Goal: Book appointment/travel/reservation

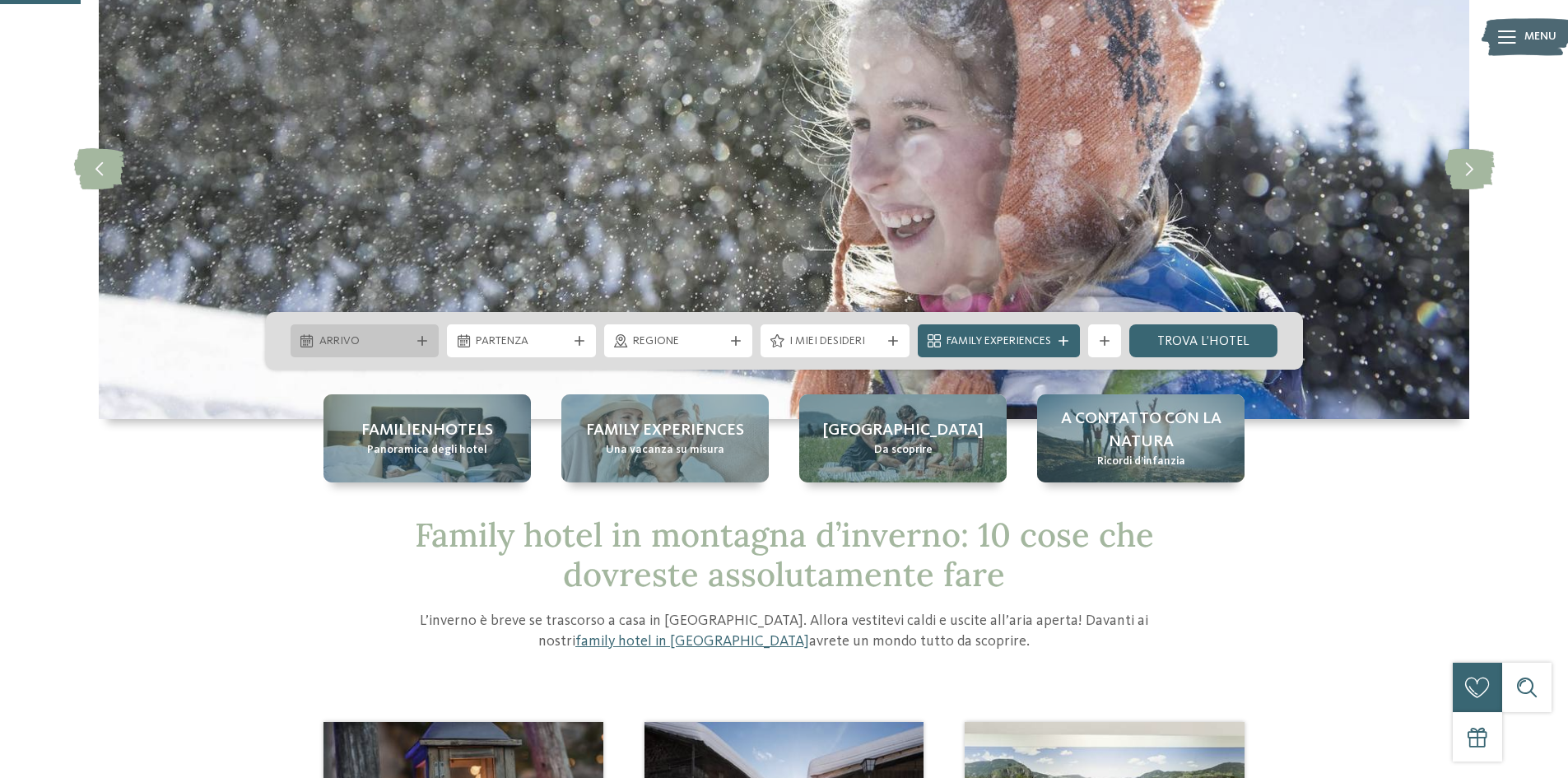
click at [420, 330] on div "Arrivo" at bounding box center [365, 341] width 149 height 33
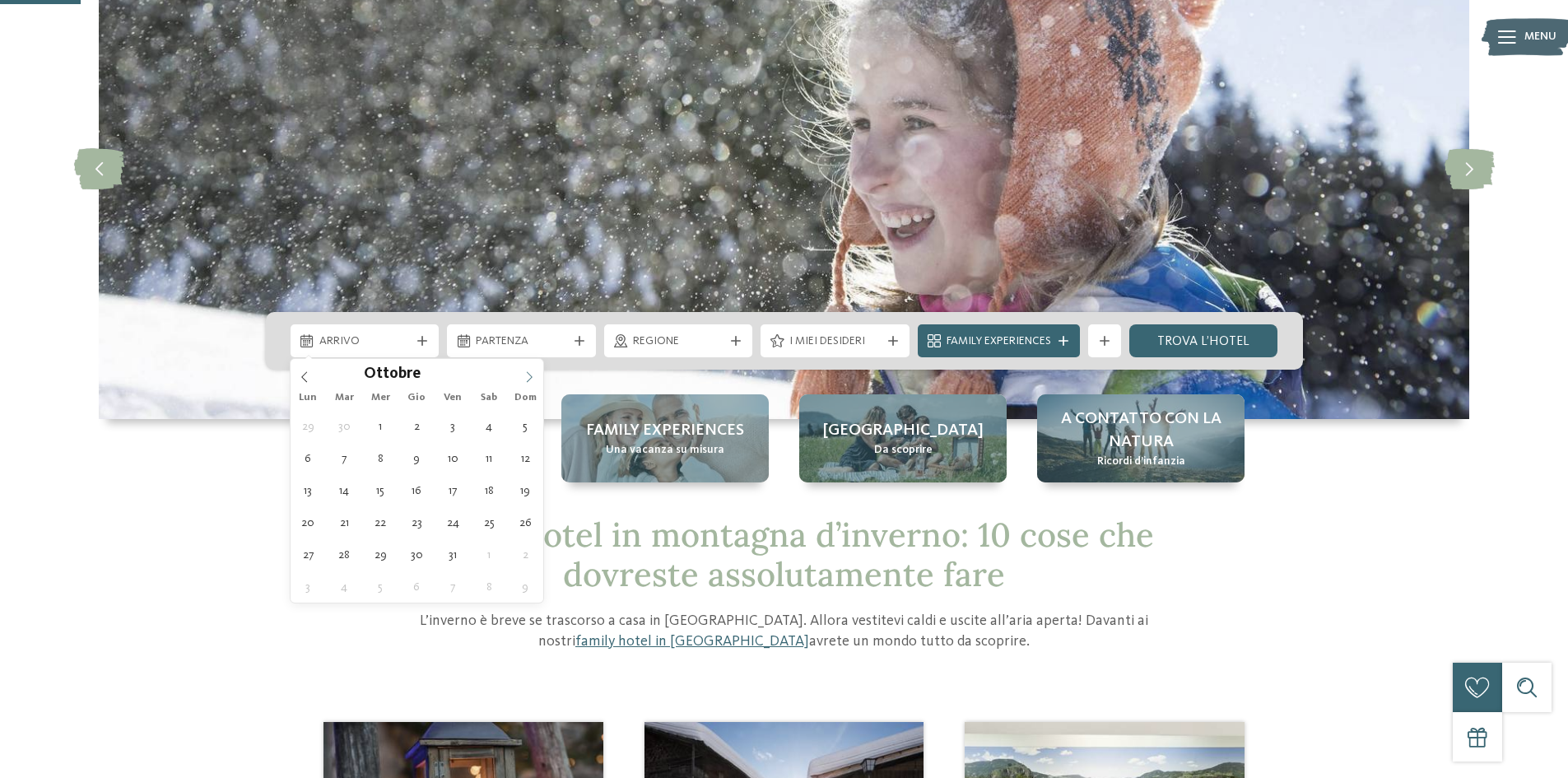
click at [526, 373] on icon at bounding box center [529, 377] width 11 height 11
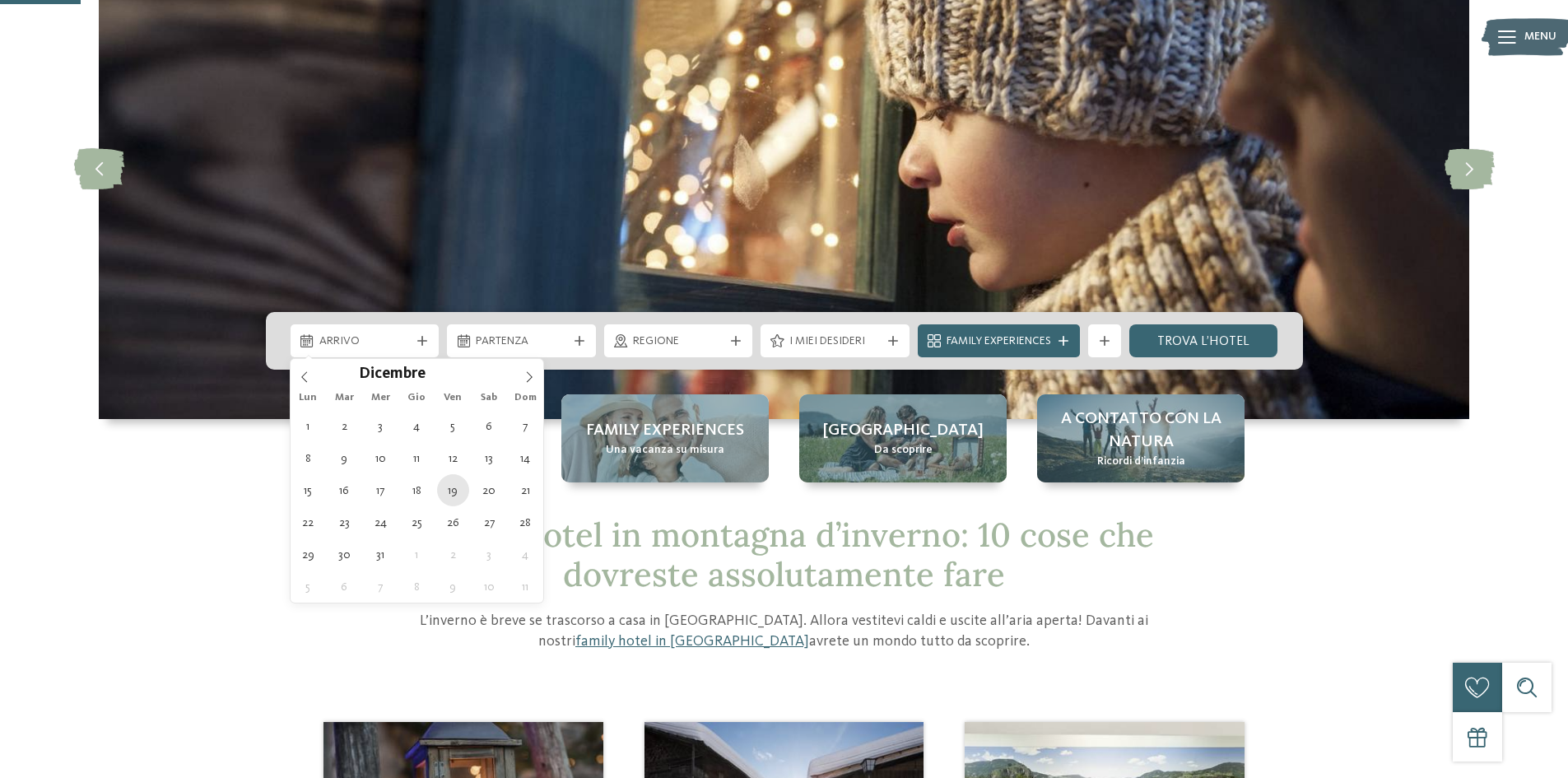
type div "[DATE]"
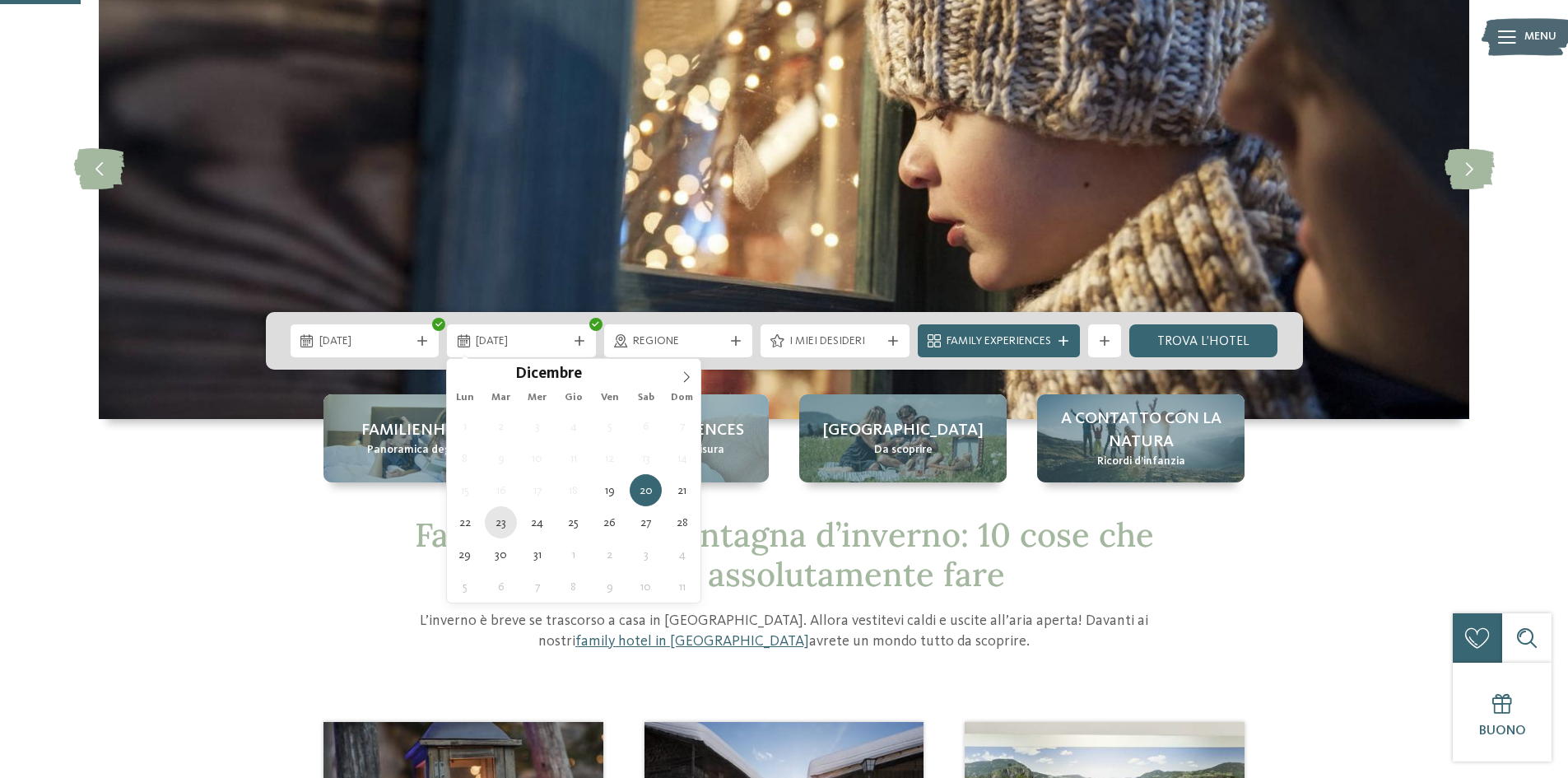
type div "[DATE]"
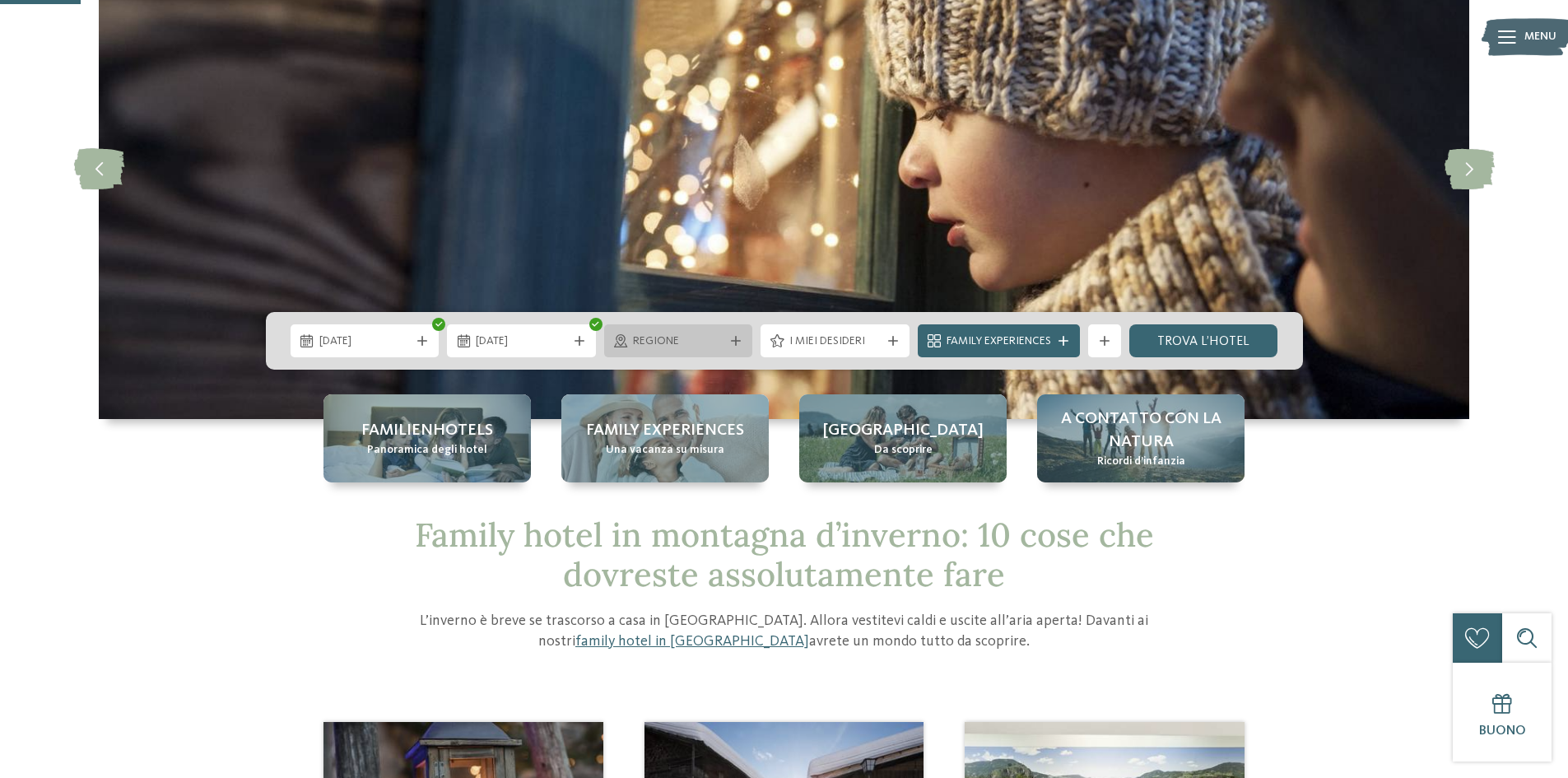
click at [713, 343] on span "Regione" at bounding box center [679, 341] width 91 height 16
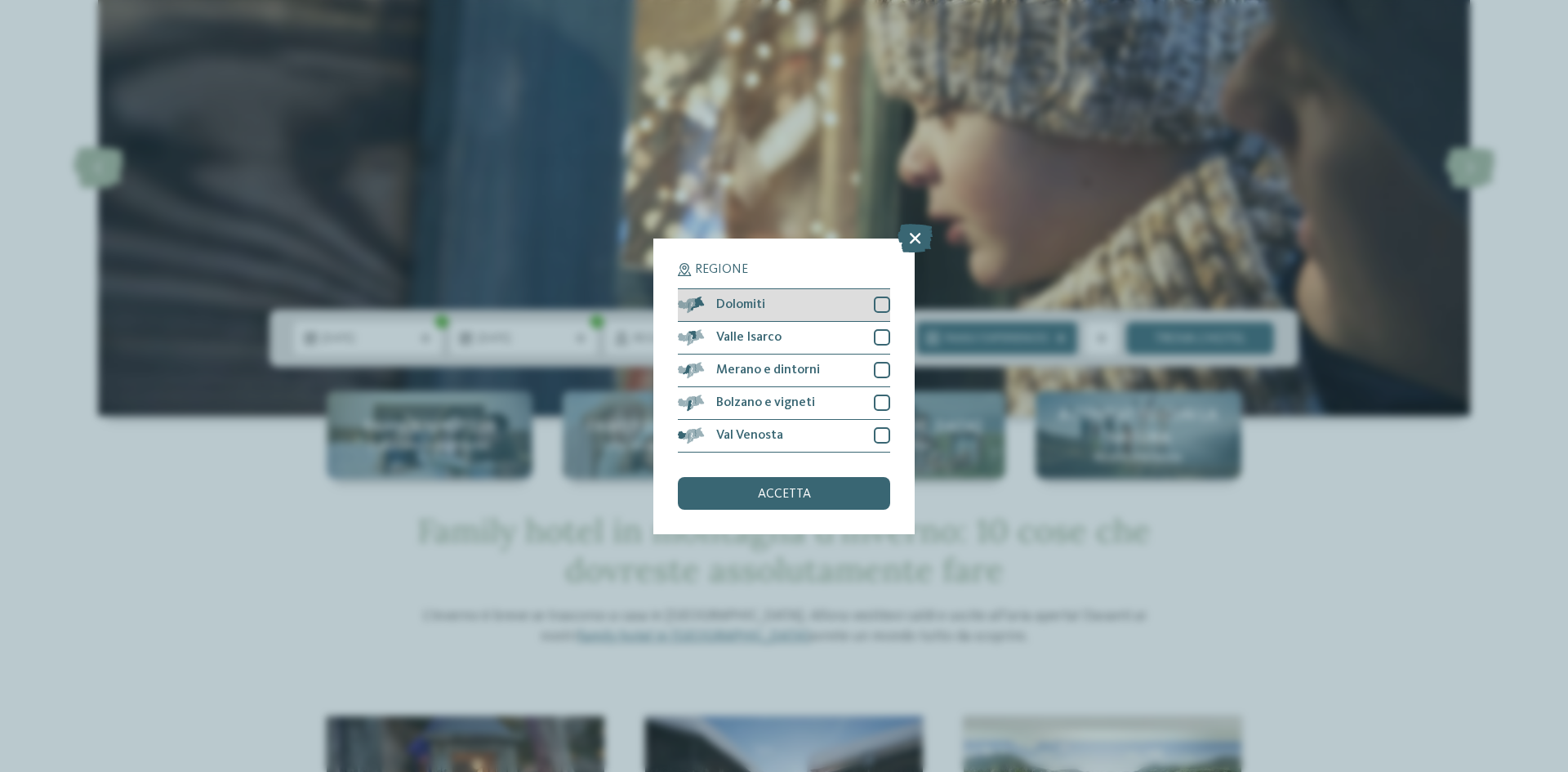
click at [879, 299] on div at bounding box center [881, 304] width 16 height 16
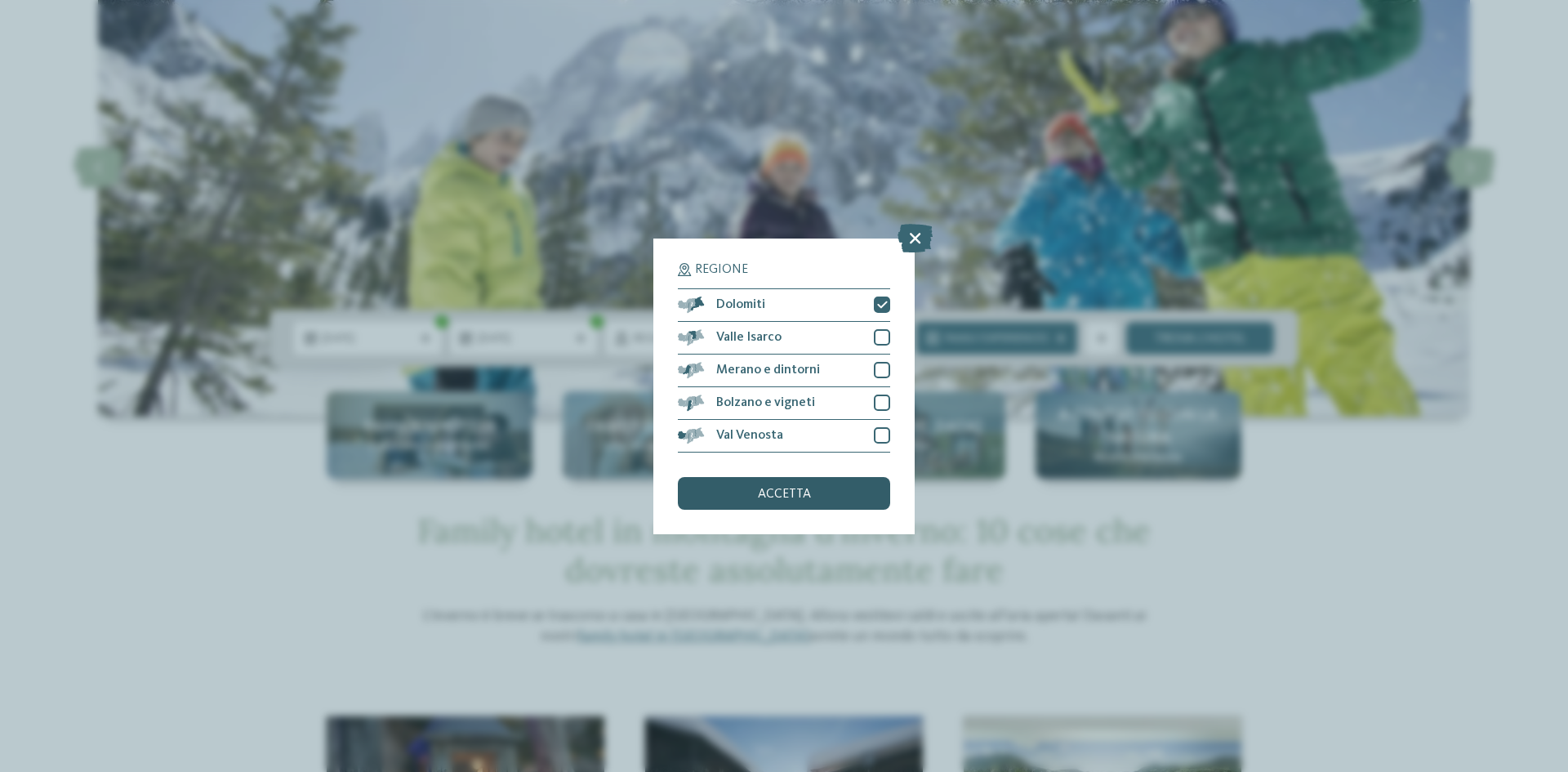
click at [856, 486] on div "accetta" at bounding box center [783, 493] width 212 height 33
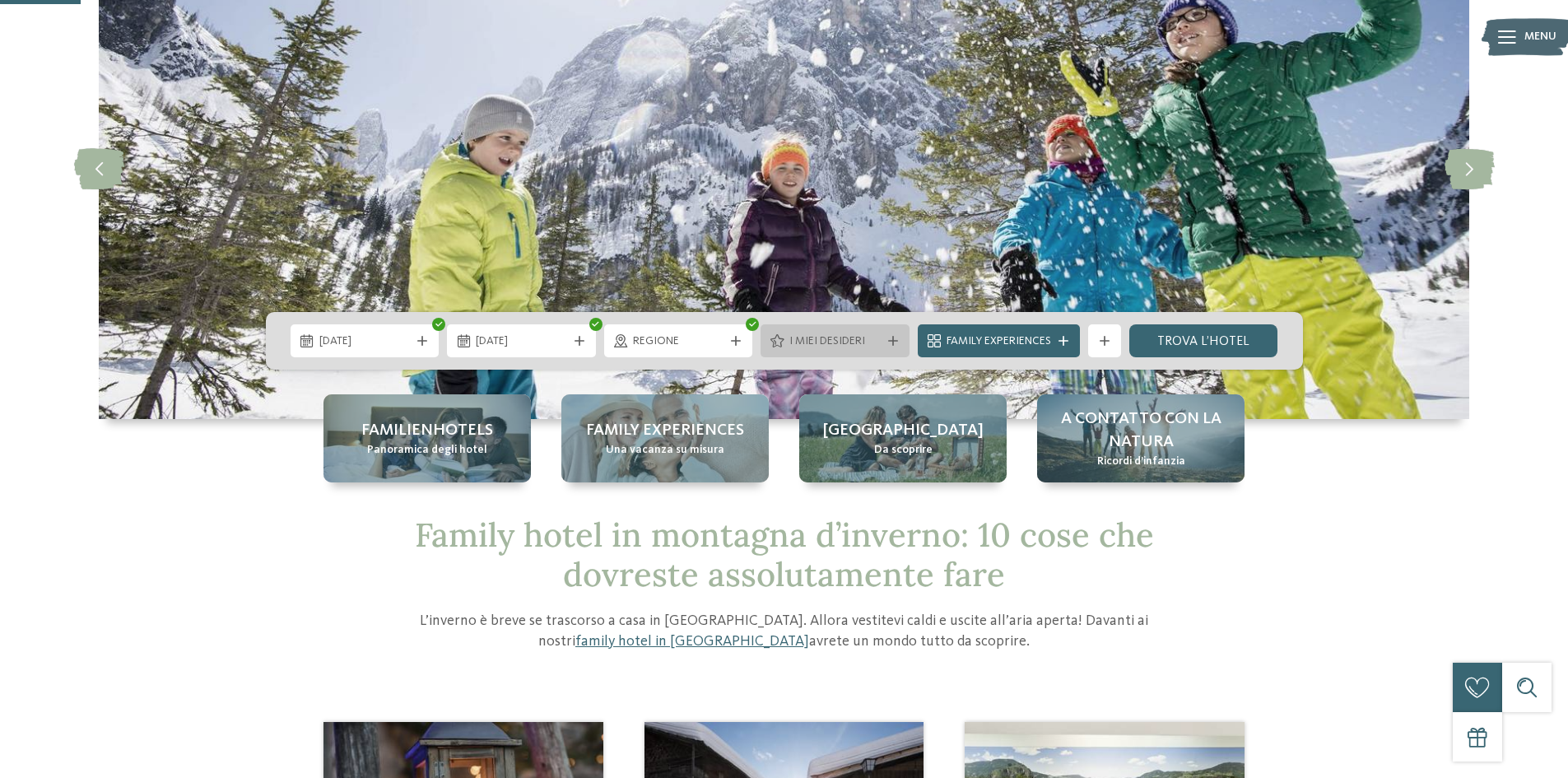
click at [844, 334] on span "I miei desideri" at bounding box center [835, 341] width 91 height 16
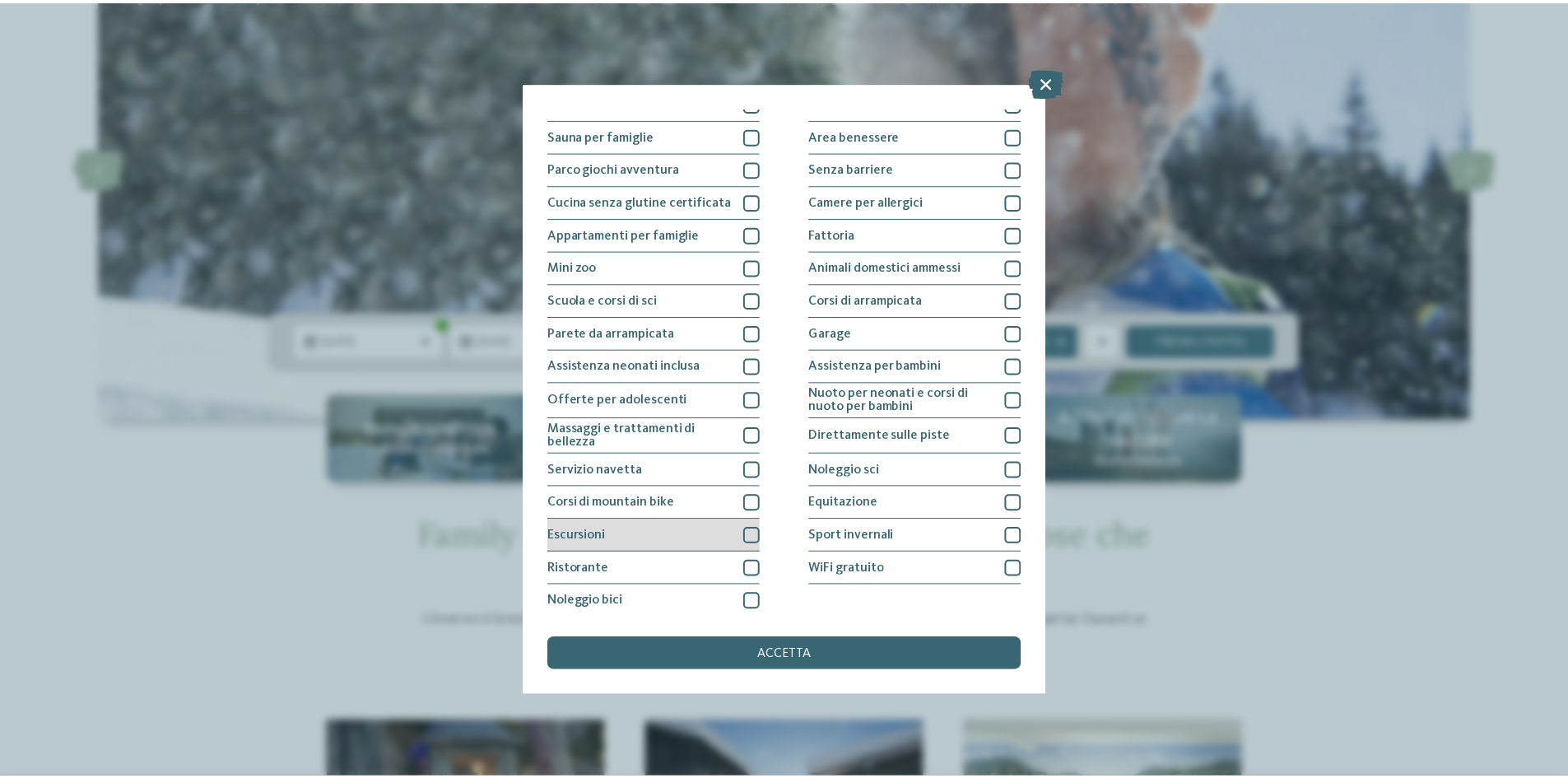
scroll to position [87, 0]
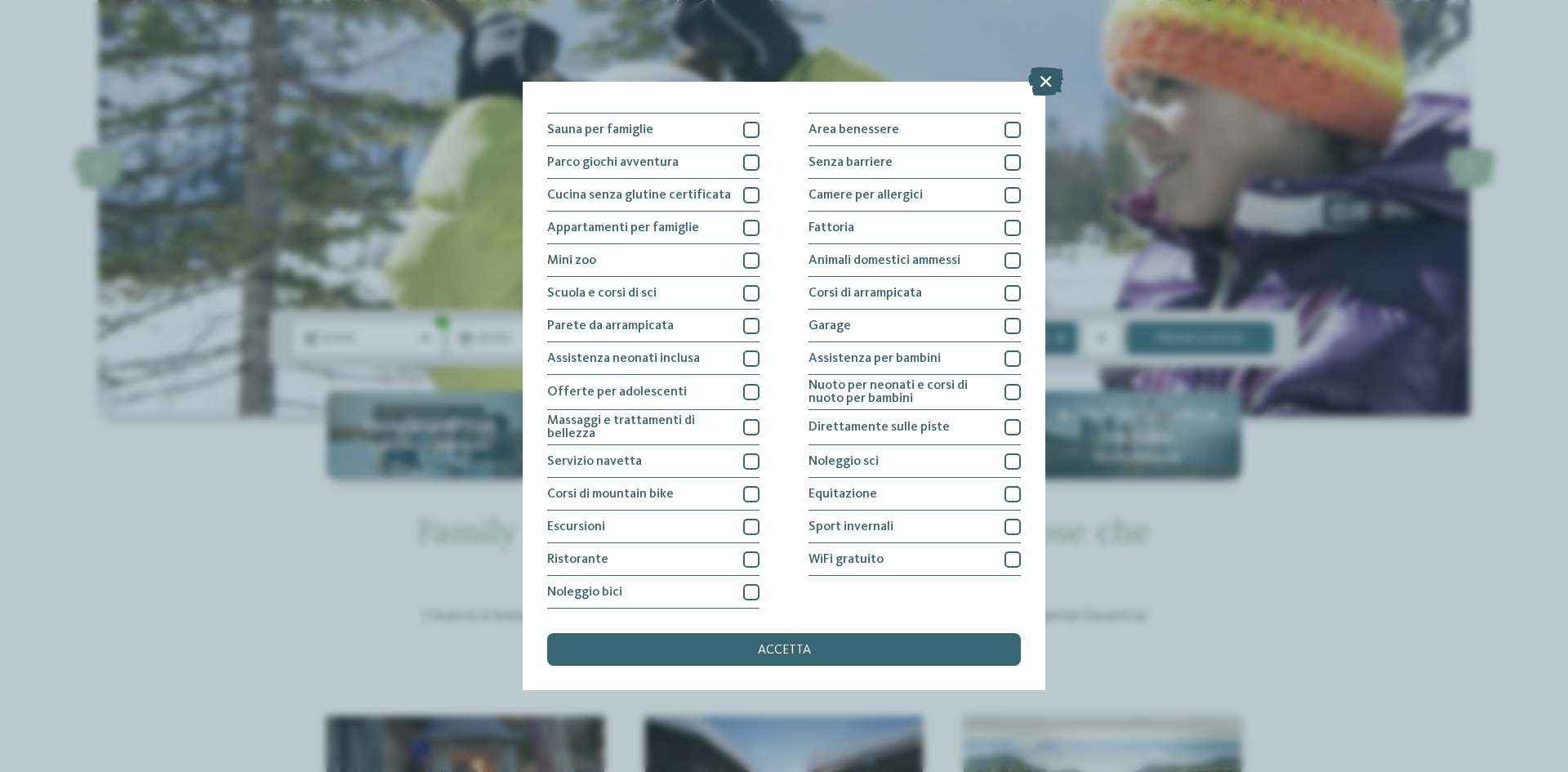
click at [1043, 83] on icon at bounding box center [1045, 81] width 35 height 29
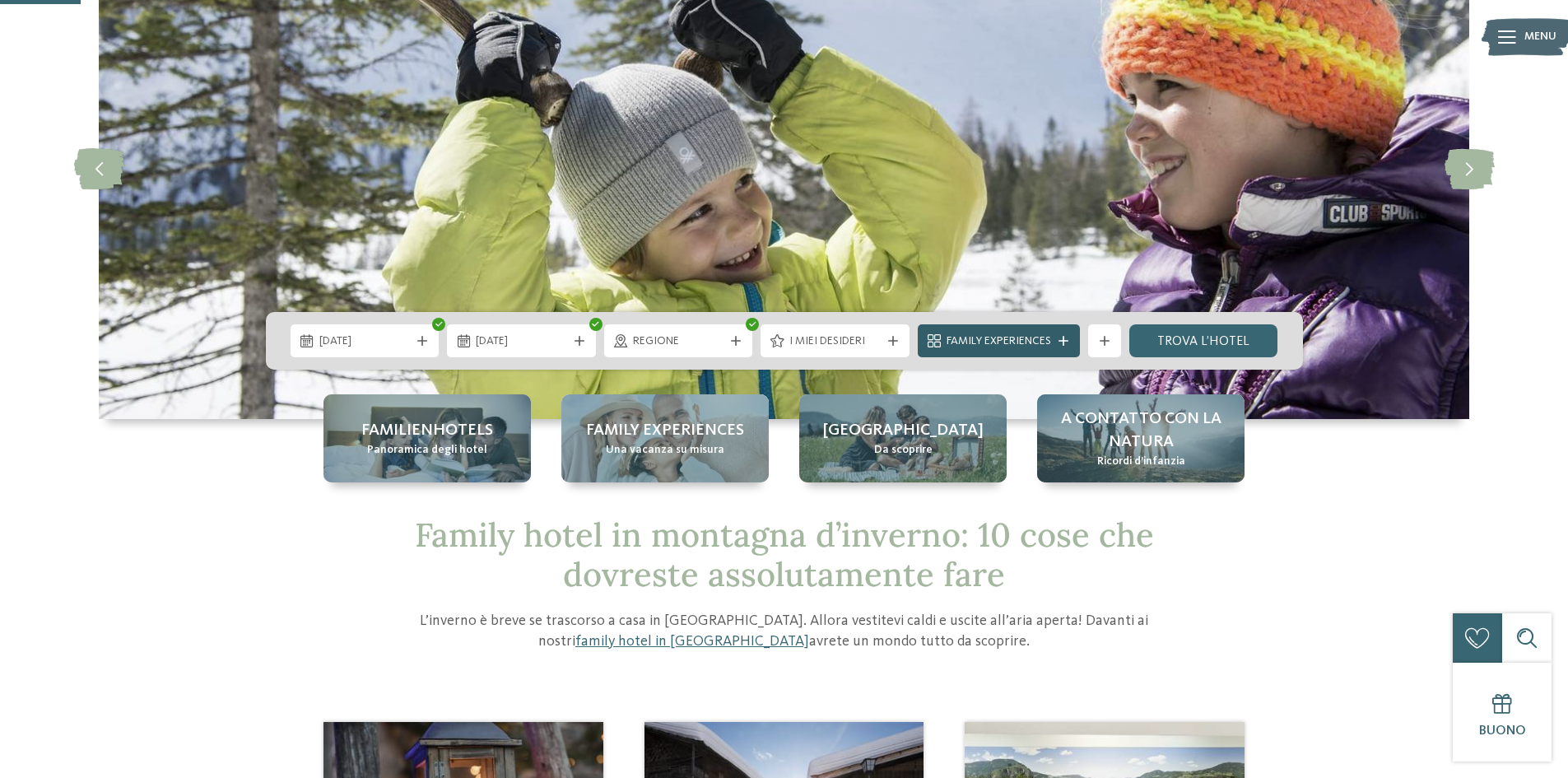
click at [1038, 339] on span "Family Experiences" at bounding box center [999, 341] width 104 height 16
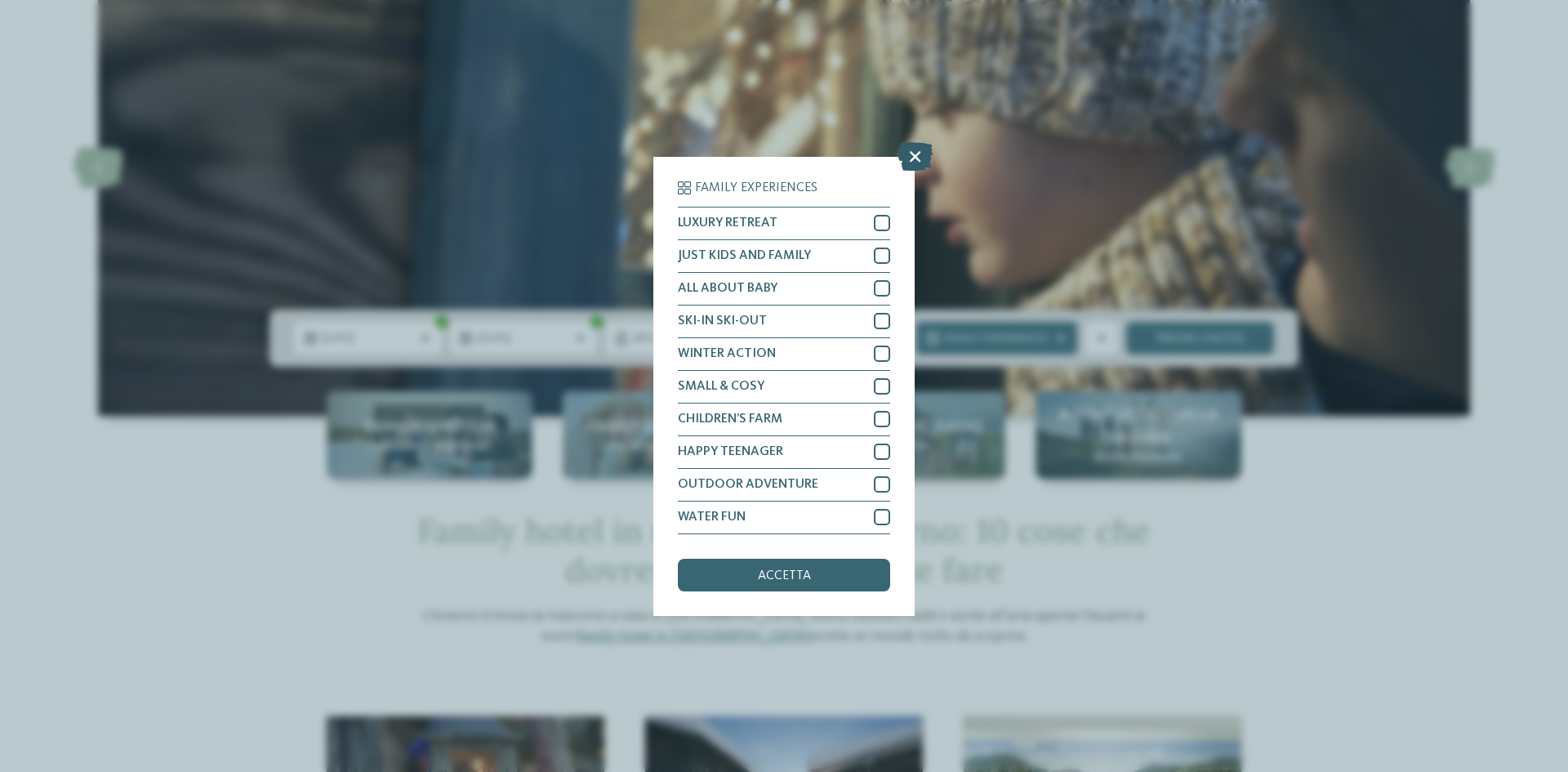
click at [923, 157] on icon at bounding box center [915, 155] width 35 height 29
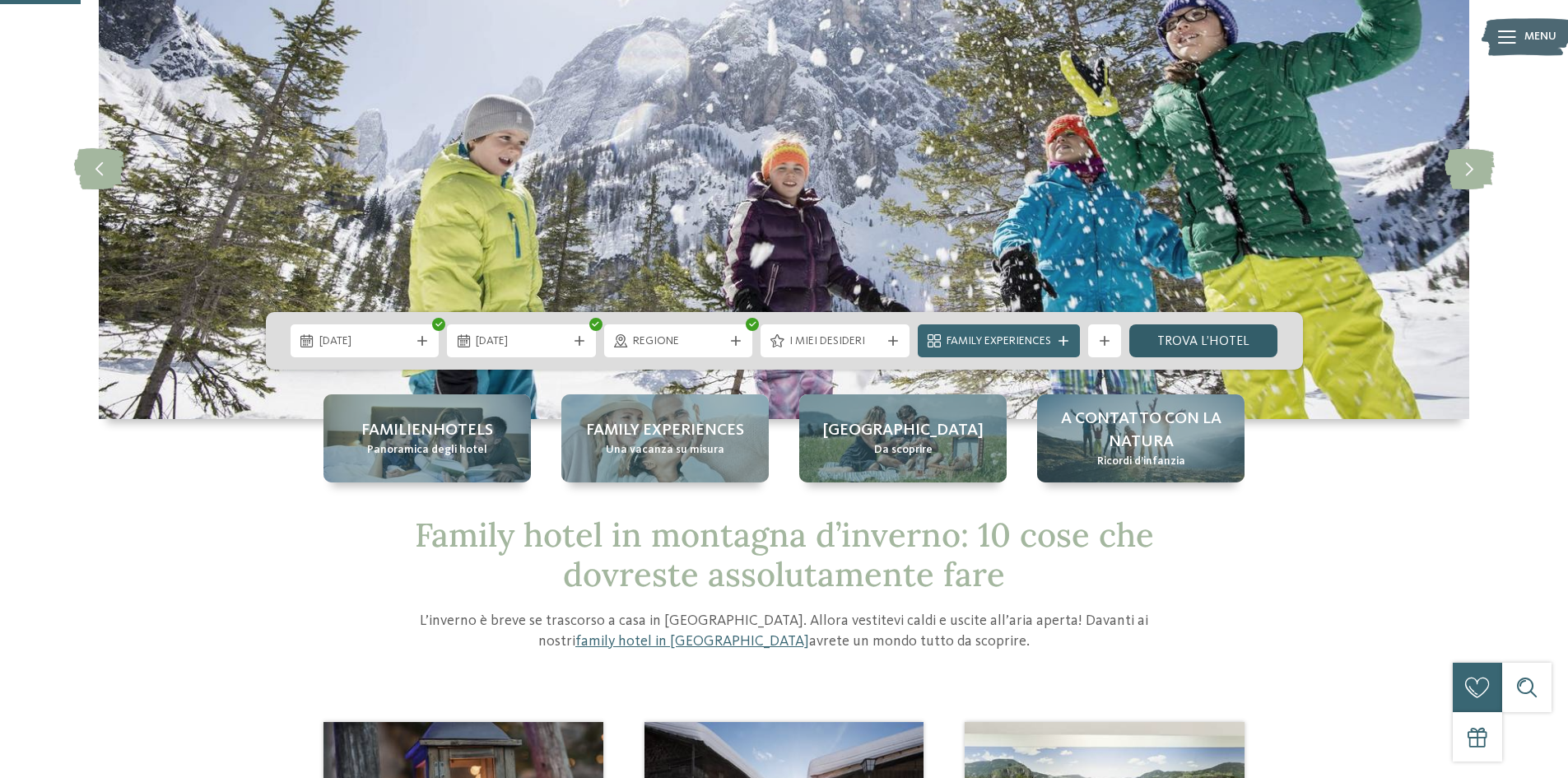
click at [1251, 336] on link "trova l’hotel" at bounding box center [1204, 341] width 149 height 33
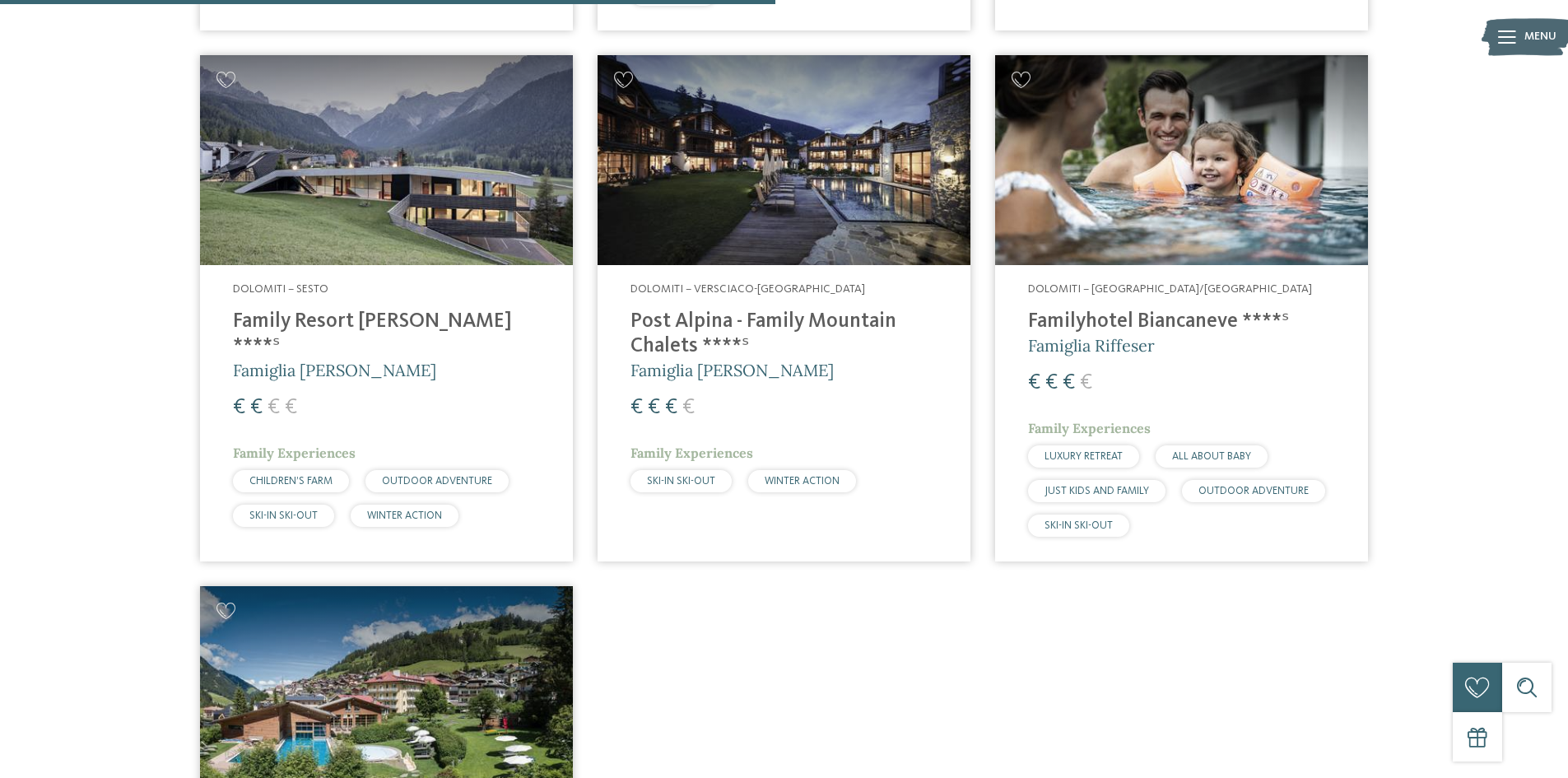
scroll to position [1199, 0]
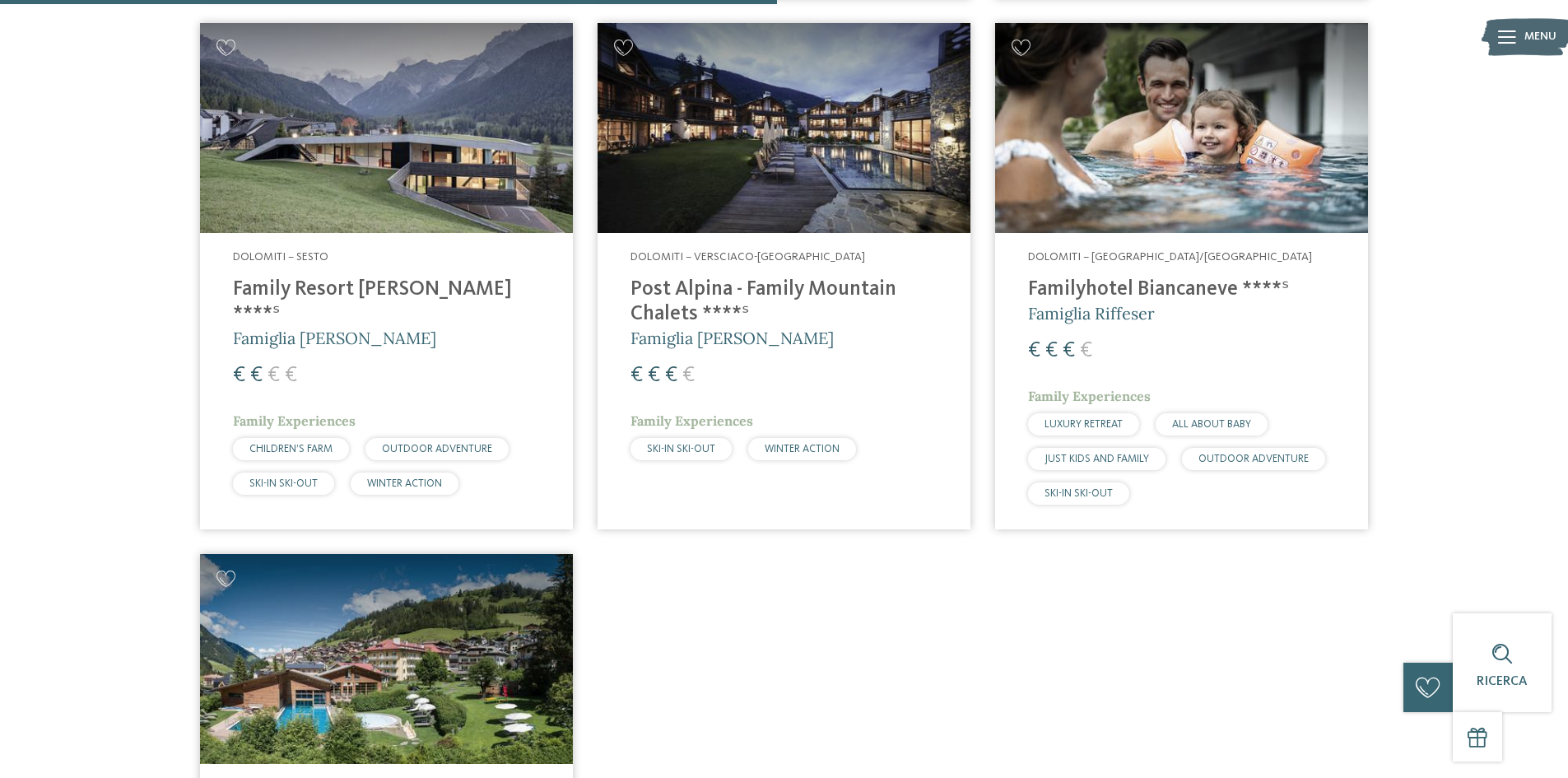
click at [1139, 289] on h4 "Familyhotel Biancaneve ****ˢ" at bounding box center [1182, 290] width 307 height 24
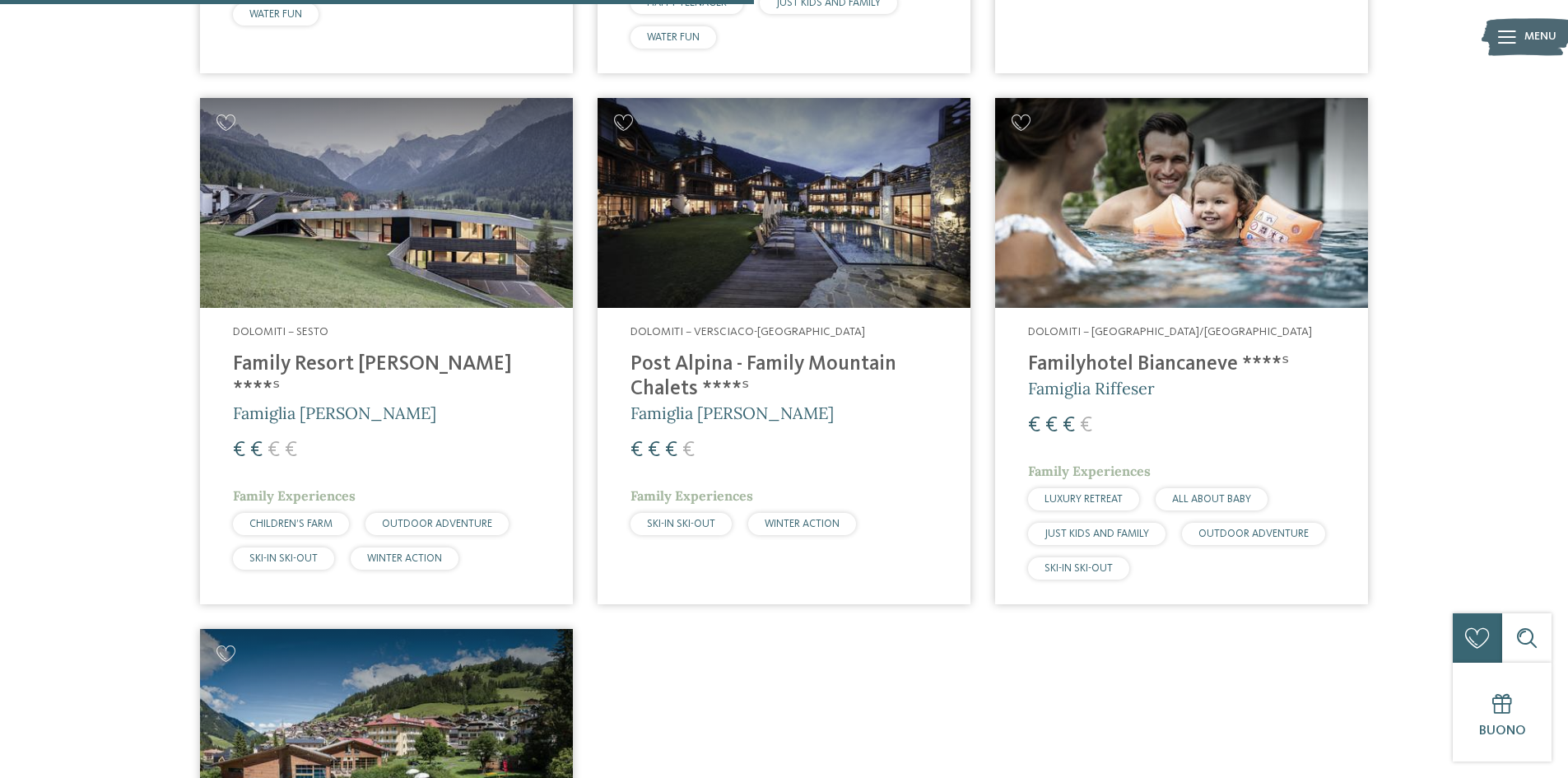
scroll to position [1116, 0]
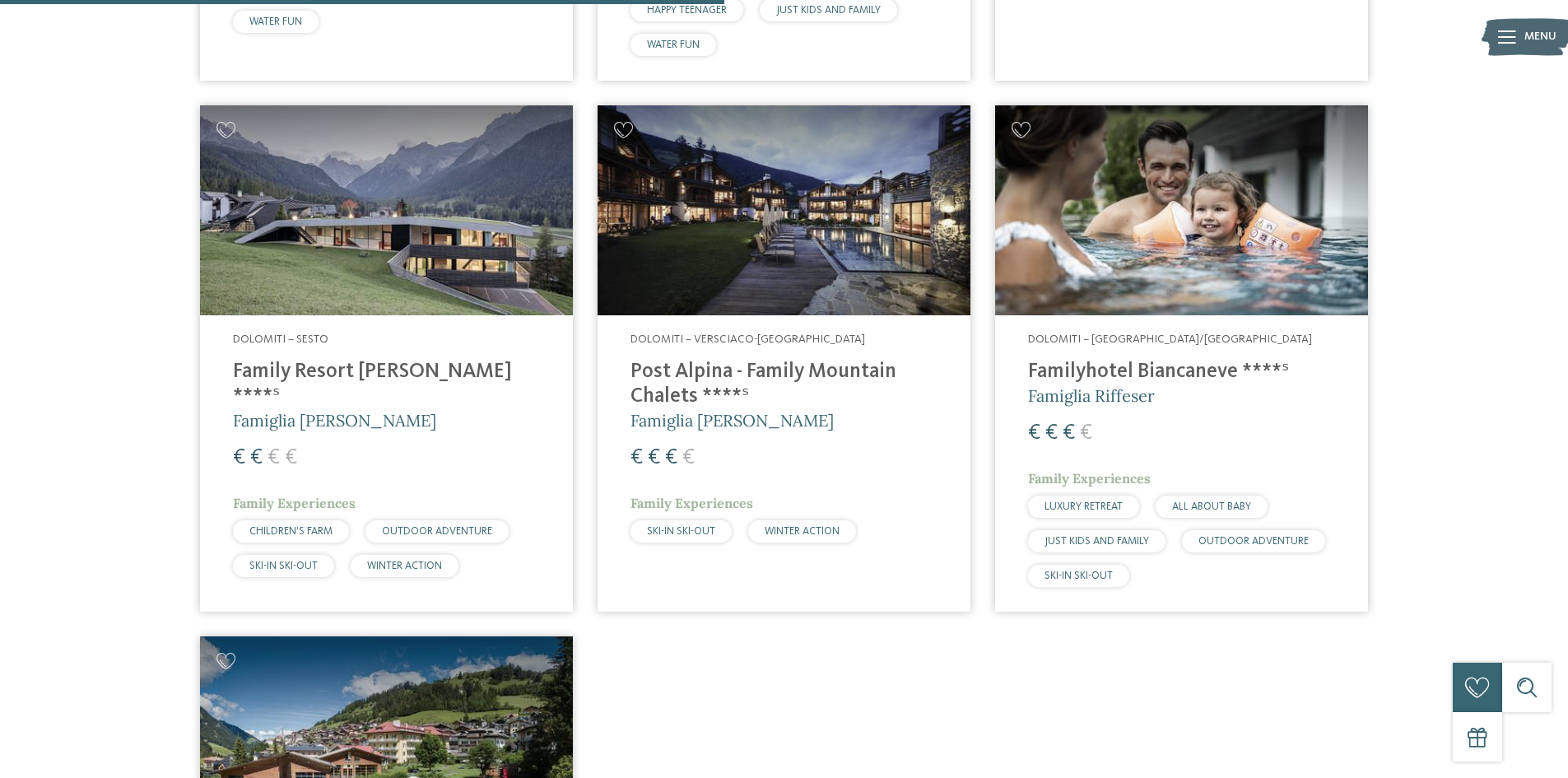
click at [742, 375] on h4 "Post Alpina - Family Mountain Chalets ****ˢ" at bounding box center [784, 384] width 307 height 49
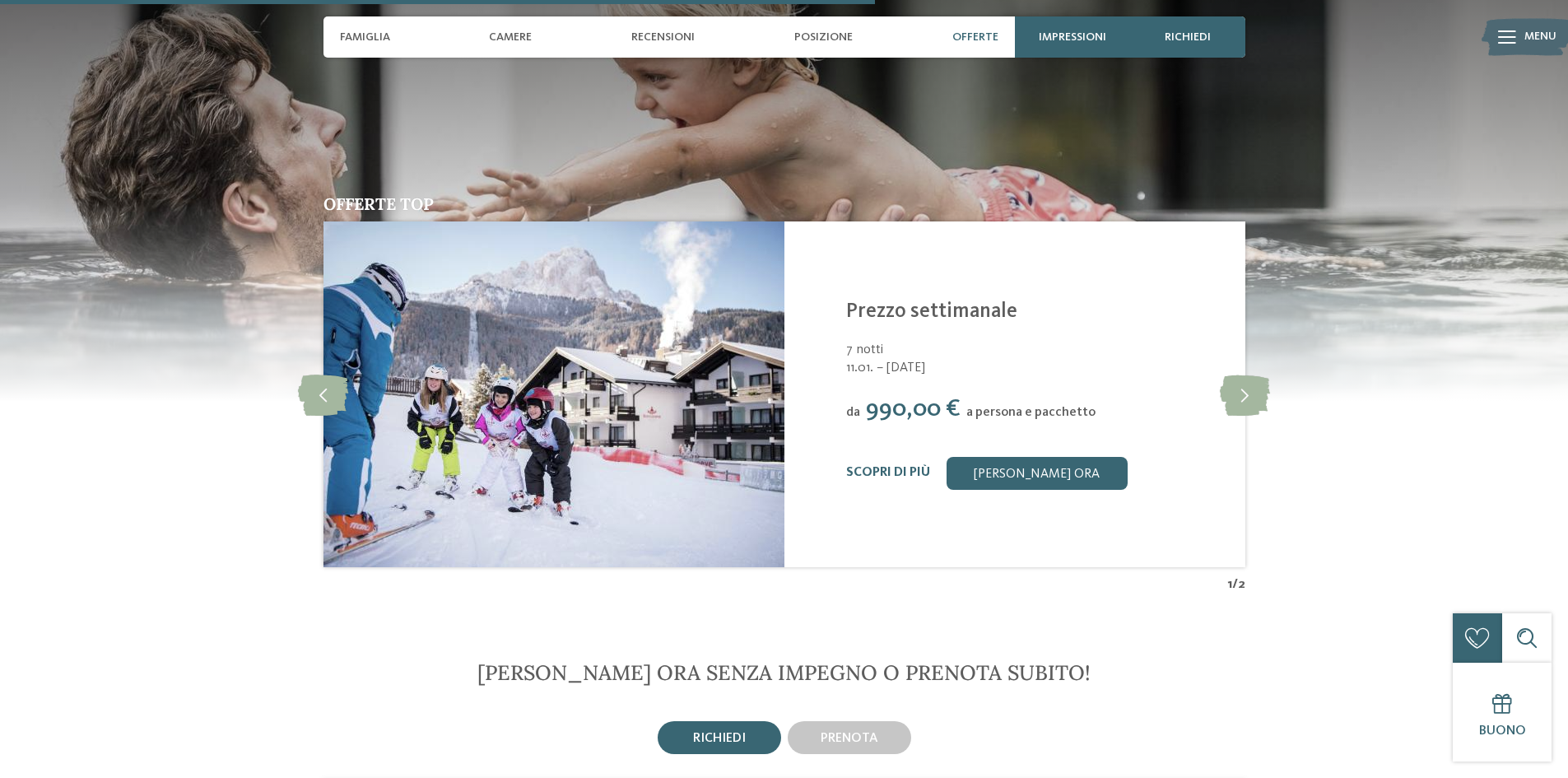
scroll to position [2469, 0]
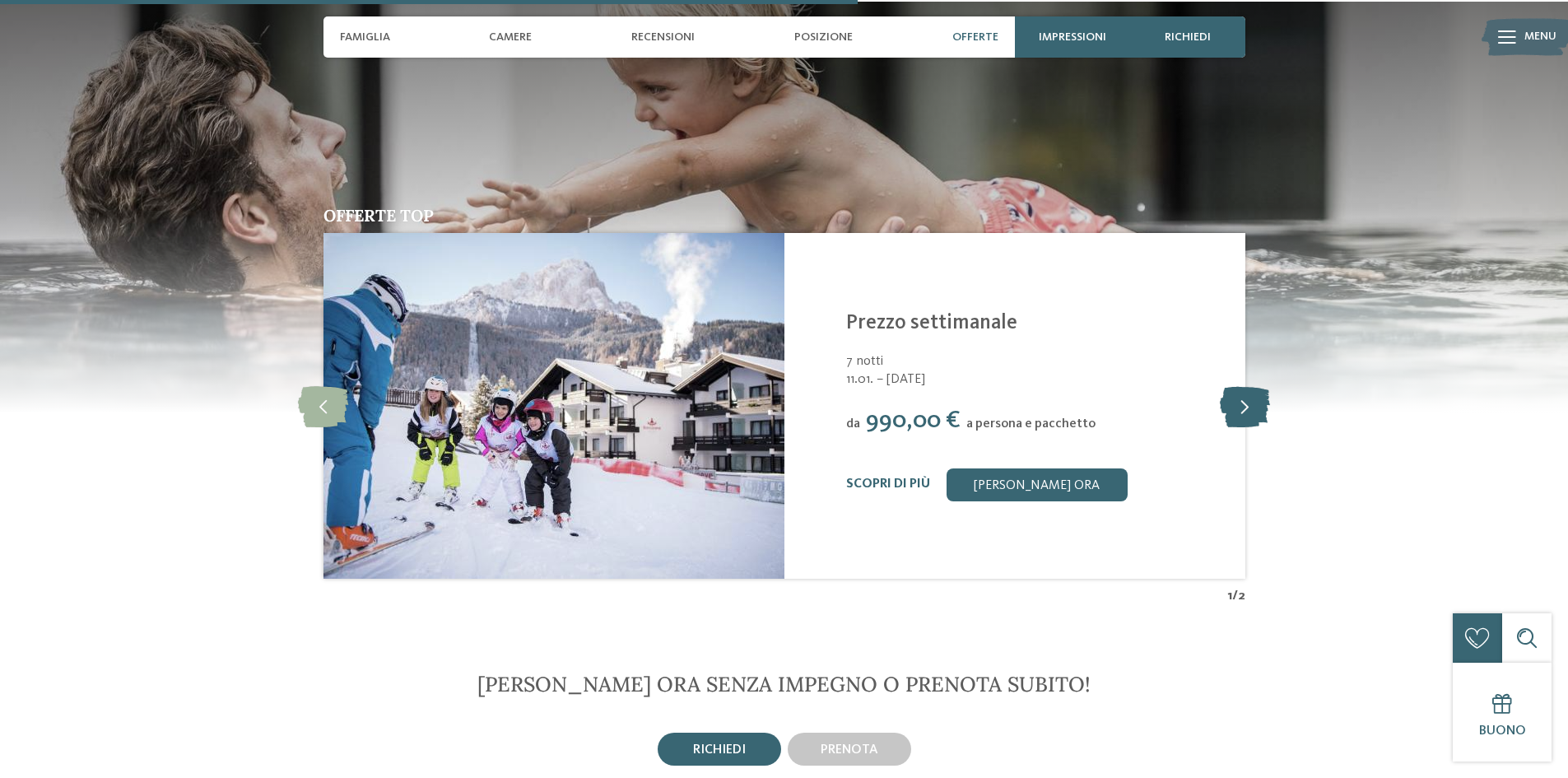
click at [1244, 401] on icon at bounding box center [1244, 405] width 50 height 41
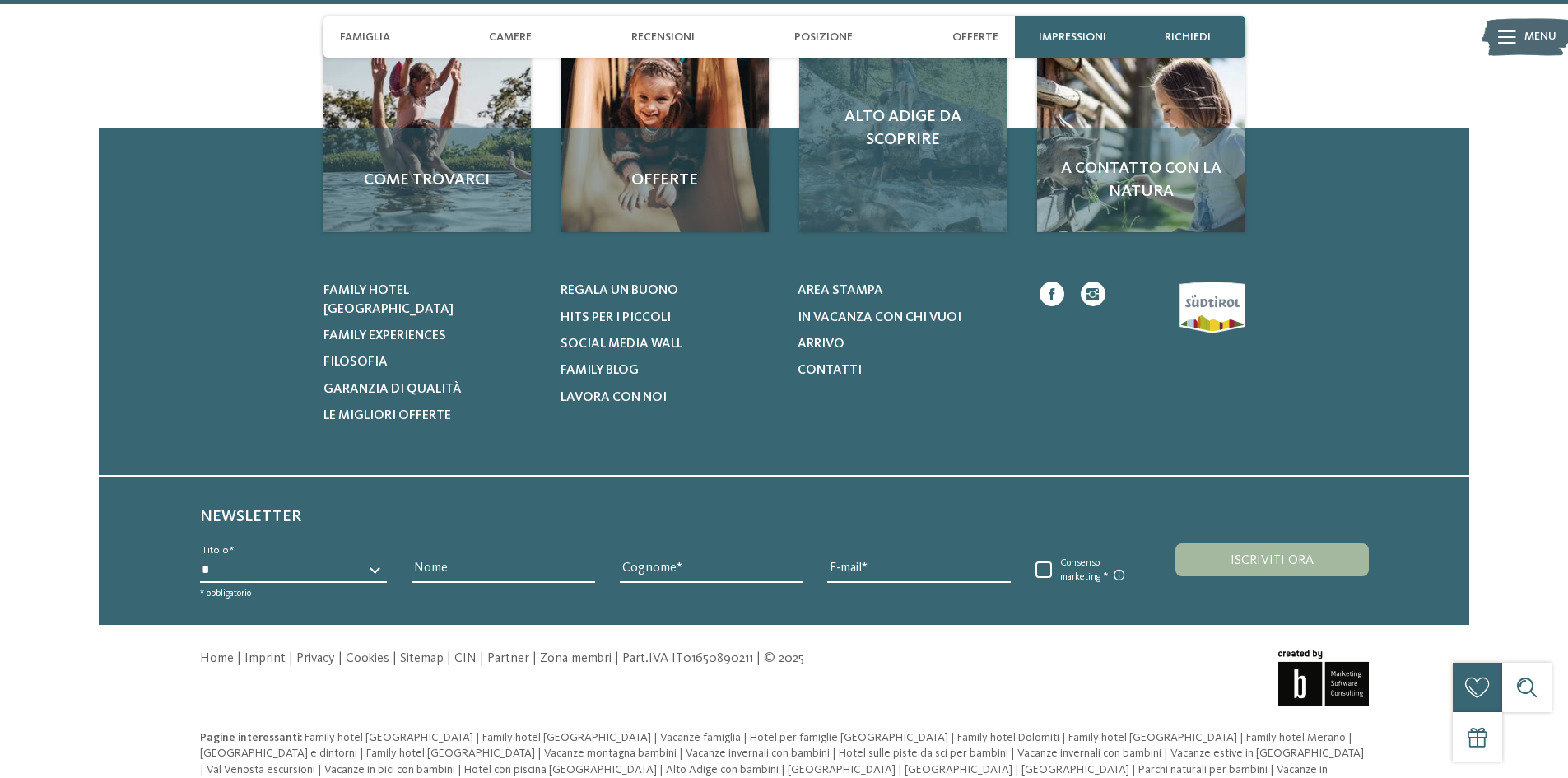
scroll to position [4515, 0]
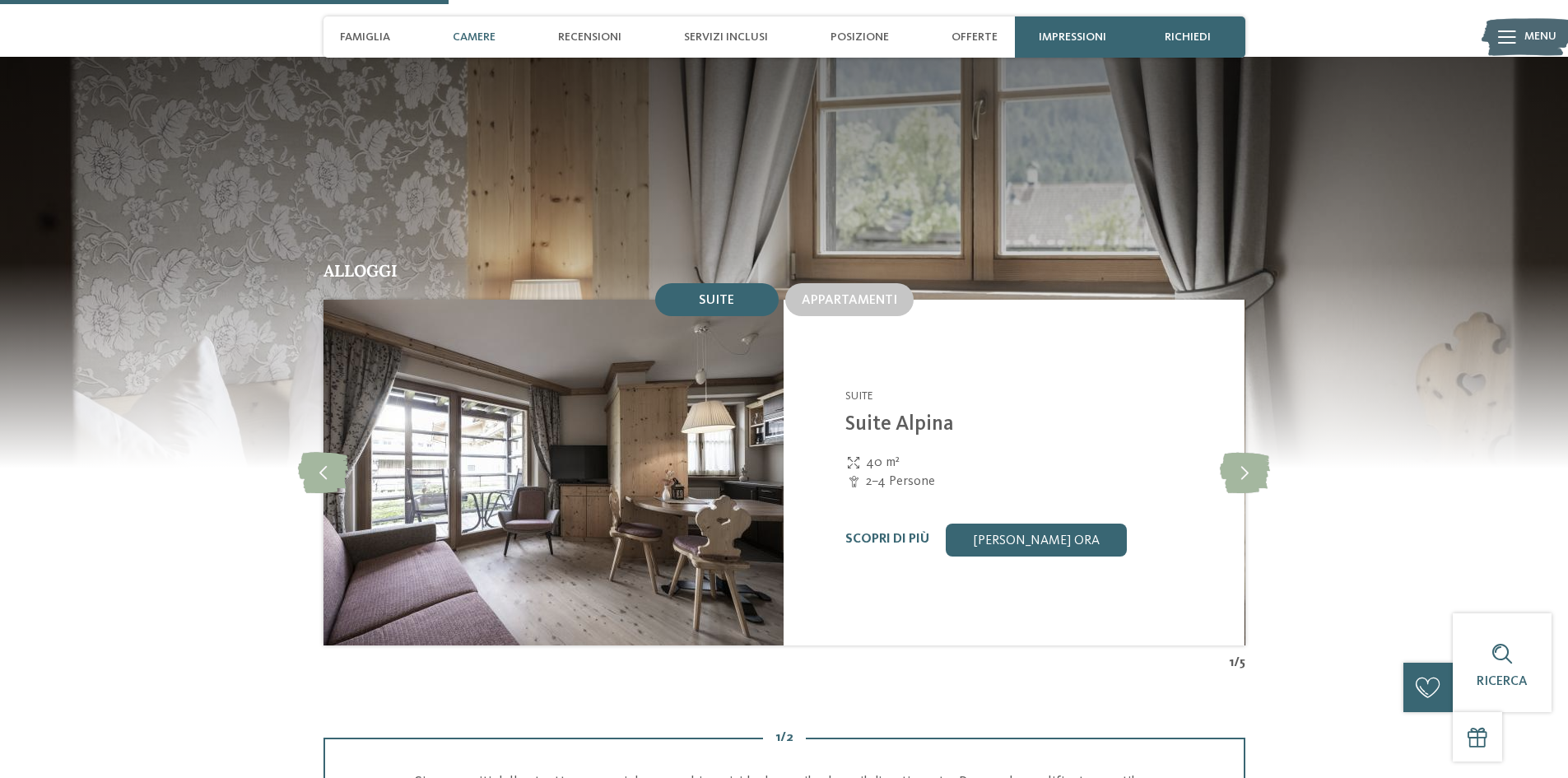
scroll to position [1645, 0]
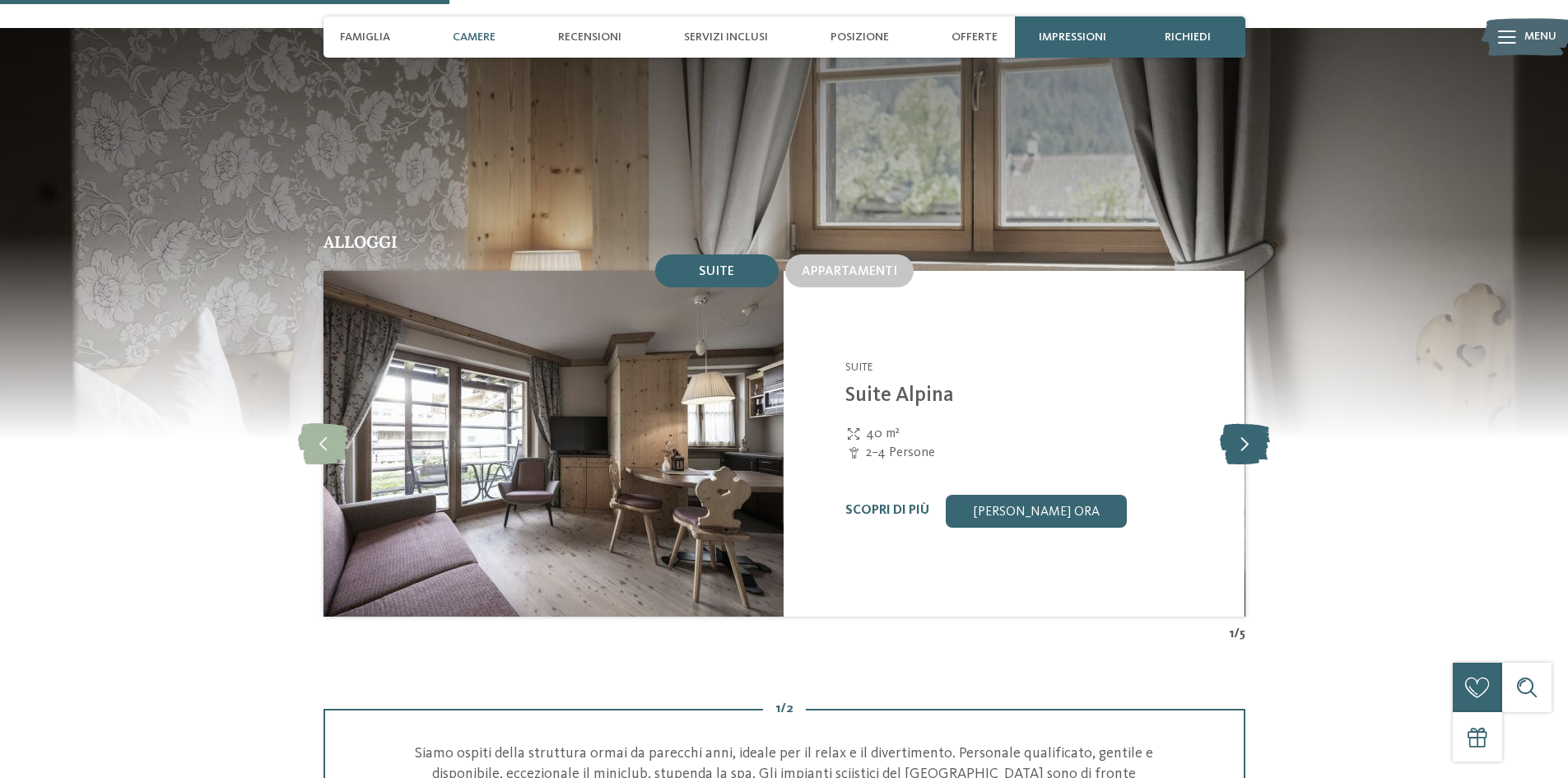
click at [1255, 423] on icon at bounding box center [1244, 444] width 50 height 41
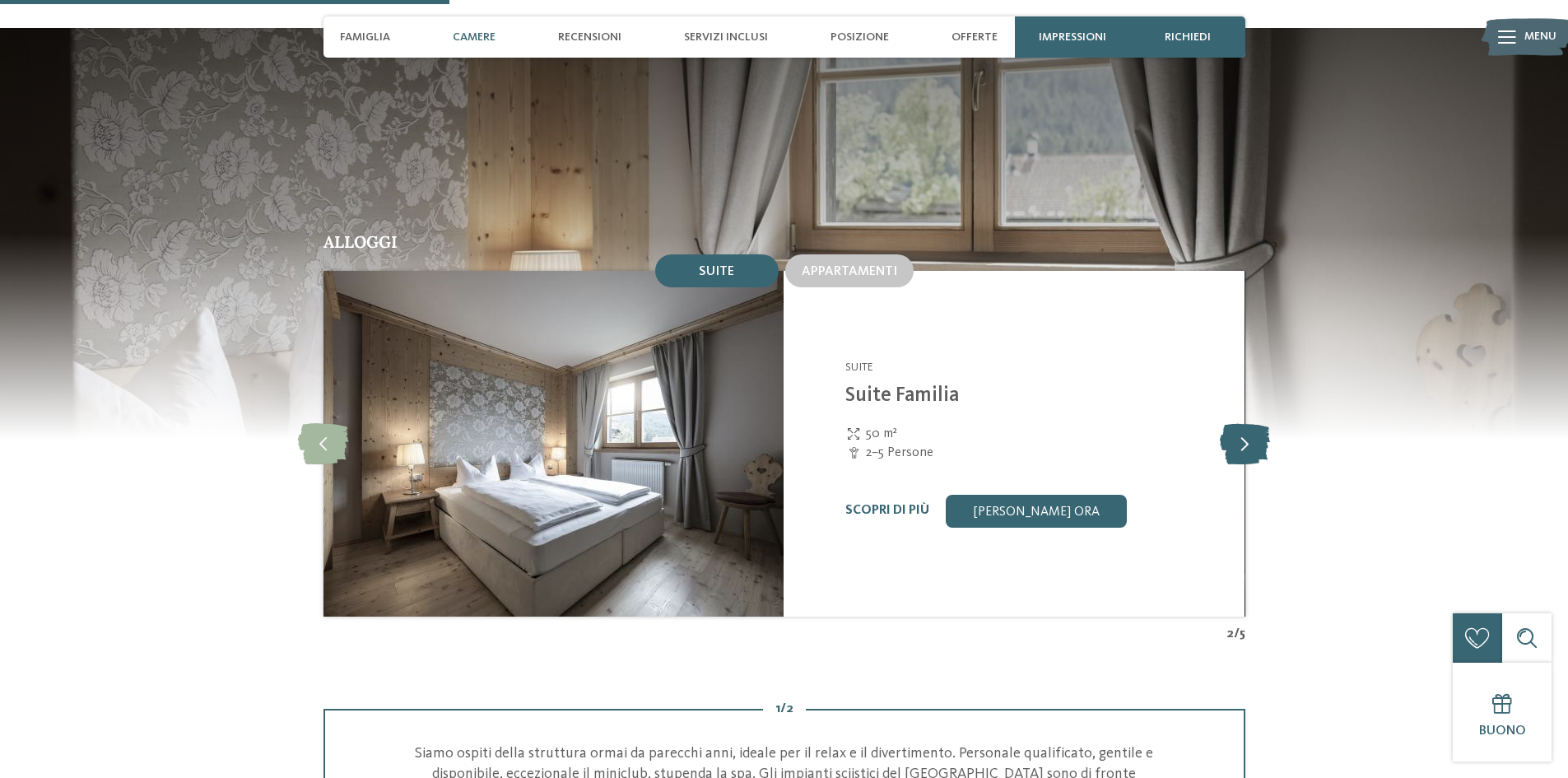
click at [1255, 423] on icon at bounding box center [1244, 444] width 50 height 41
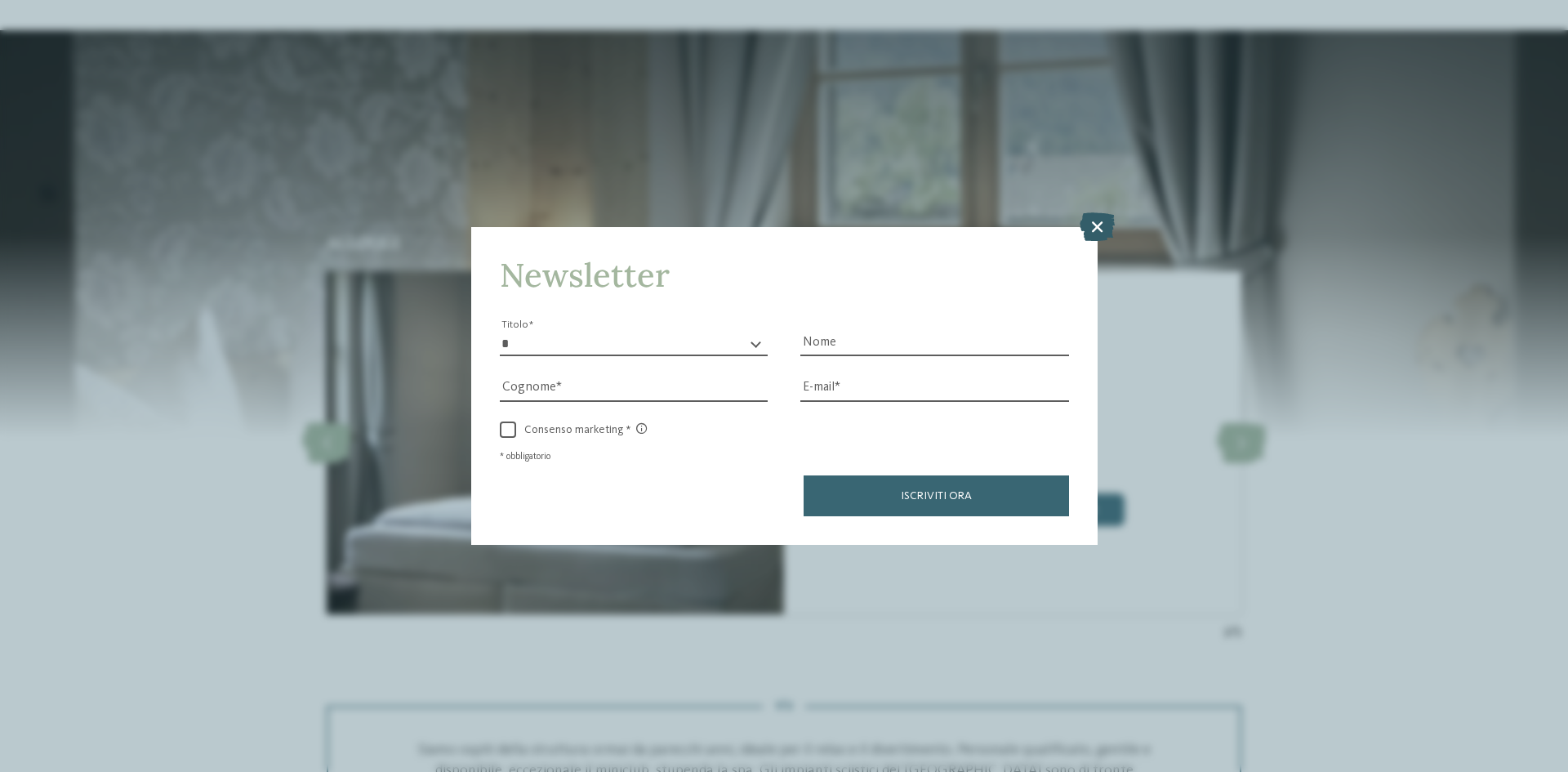
click at [1095, 216] on icon at bounding box center [1097, 226] width 35 height 29
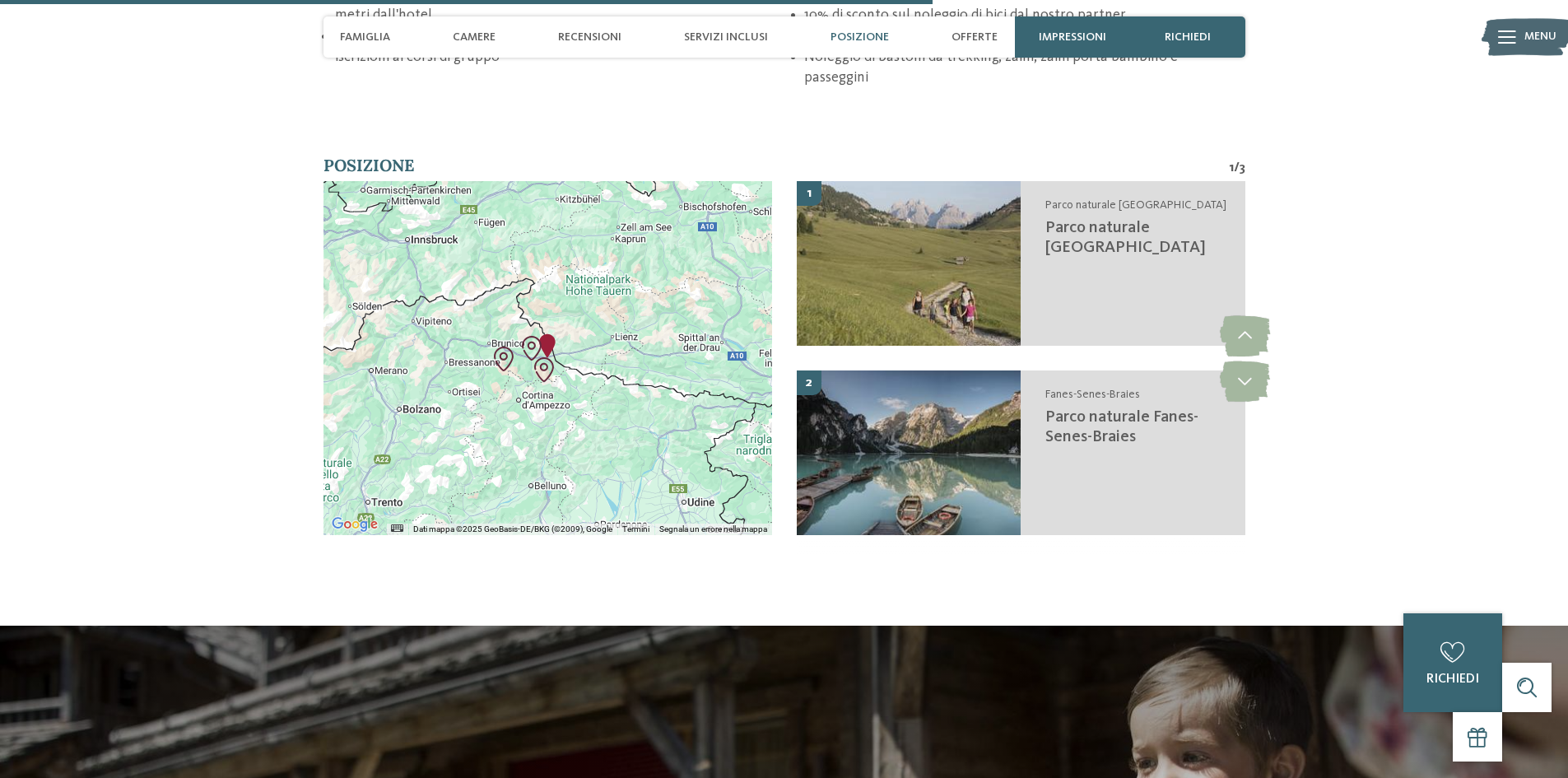
scroll to position [3127, 0]
